Goal: Information Seeking & Learning: Check status

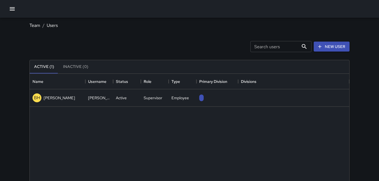
scroll to position [250, 320]
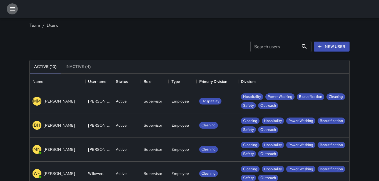
click at [16, 11] on button "button" at bounding box center [12, 8] width 11 height 11
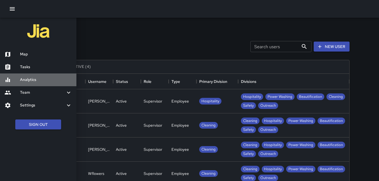
click at [26, 77] on h6 "Analytics" at bounding box center [46, 80] width 52 height 6
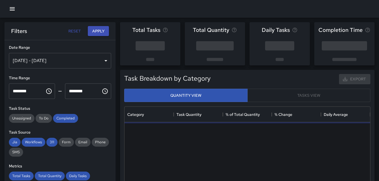
scroll to position [166, 246]
click at [103, 61] on div "[DATE] - [DATE]" at bounding box center [60, 61] width 102 height 16
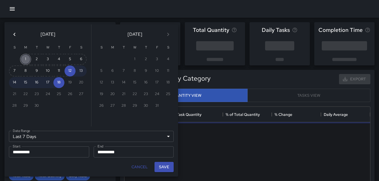
click at [24, 59] on button "1" at bounding box center [25, 59] width 11 height 11
type input "******"
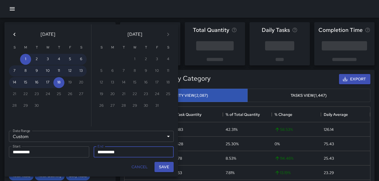
click at [12, 34] on icon "Previous month" at bounding box center [14, 34] width 7 height 7
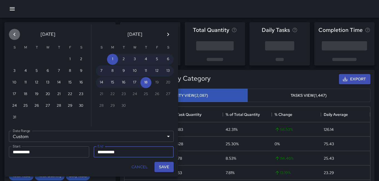
click at [12, 34] on icon "Previous month" at bounding box center [14, 34] width 7 height 7
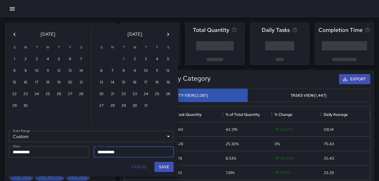
click at [12, 34] on icon "Previous month" at bounding box center [14, 34] width 7 height 7
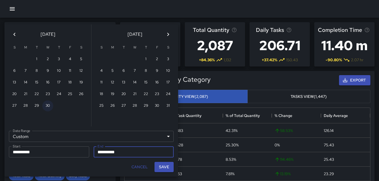
click at [12, 34] on icon "Previous month" at bounding box center [14, 34] width 7 height 7
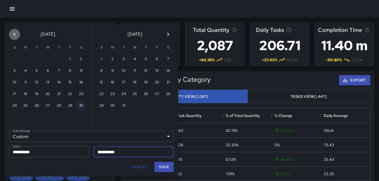
click at [12, 34] on icon "Previous month" at bounding box center [14, 34] width 7 height 7
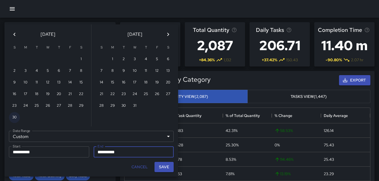
click at [12, 34] on icon "Previous month" at bounding box center [14, 34] width 7 height 7
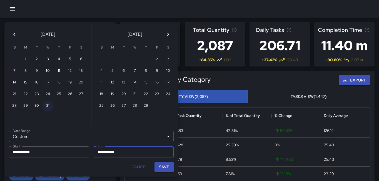
click at [12, 34] on icon "Previous month" at bounding box center [14, 34] width 7 height 7
click at [168, 36] on icon "Next month" at bounding box center [168, 34] width 7 height 7
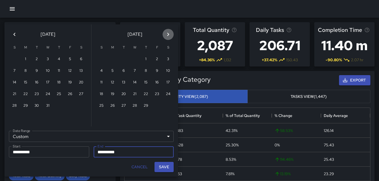
click at [168, 36] on icon "Next month" at bounding box center [168, 34] width 7 height 7
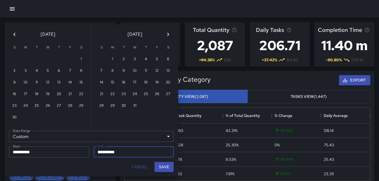
click at [168, 36] on icon "Next month" at bounding box center [168, 34] width 7 height 7
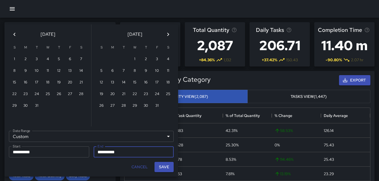
click at [168, 36] on icon "Next month" at bounding box center [168, 34] width 7 height 7
click at [47, 58] on button "1" at bounding box center [47, 59] width 11 height 11
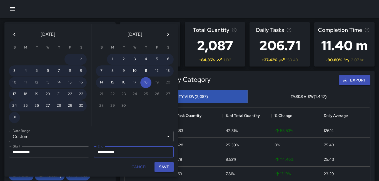
type input "**********"
click at [150, 84] on button "18" at bounding box center [145, 82] width 11 height 11
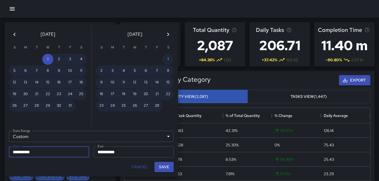
click at [161, 166] on button "Save" at bounding box center [164, 167] width 19 height 10
type input "**********"
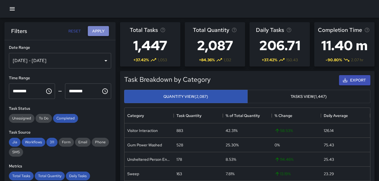
click at [98, 31] on button "Apply" at bounding box center [98, 31] width 21 height 10
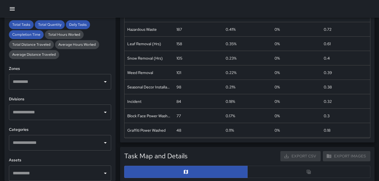
scroll to position [146, 0]
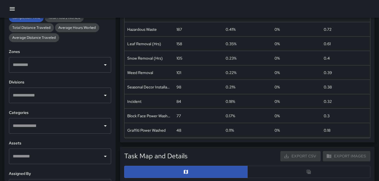
click at [103, 97] on icon "Open" at bounding box center [105, 95] width 7 height 7
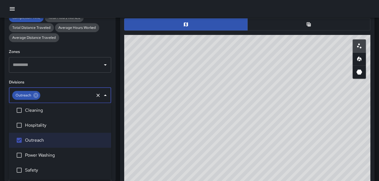
scroll to position [284, 0]
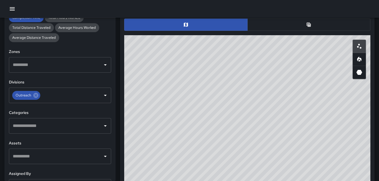
click at [213, 102] on div "© Mapbox © OpenStreetMap Improve this map" at bounding box center [247, 146] width 246 height 222
drag, startPoint x: 229, startPoint y: 122, endPoint x: 215, endPoint y: 106, distance: 21.9
click at [215, 105] on div "© Mapbox © OpenStreetMap Improve this map" at bounding box center [247, 146] width 246 height 222
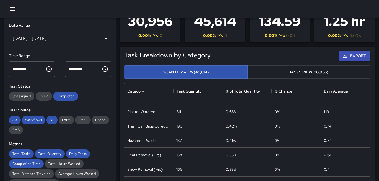
scroll to position [0, 0]
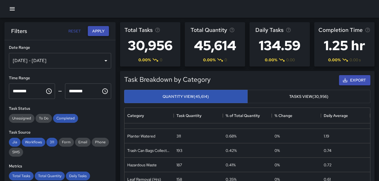
click at [99, 32] on button "Apply" at bounding box center [98, 31] width 21 height 10
